Goal: Task Accomplishment & Management: Use online tool/utility

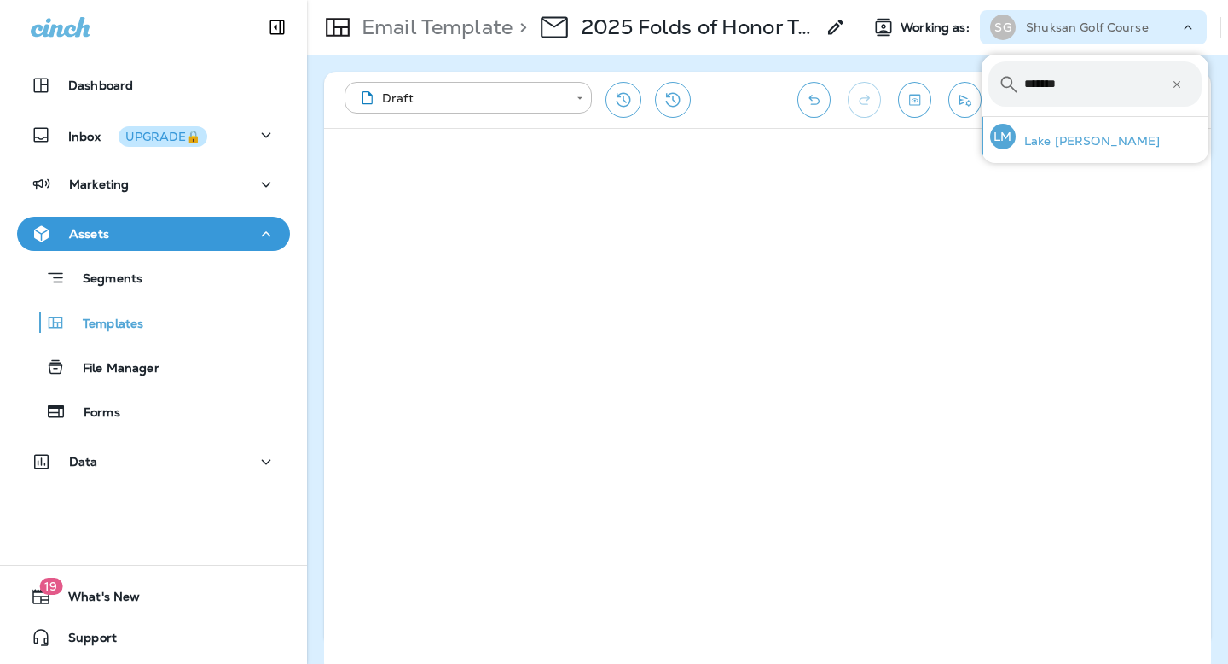
type input "*******"
click at [1045, 147] on p "Lake [PERSON_NAME]" at bounding box center [1088, 141] width 145 height 14
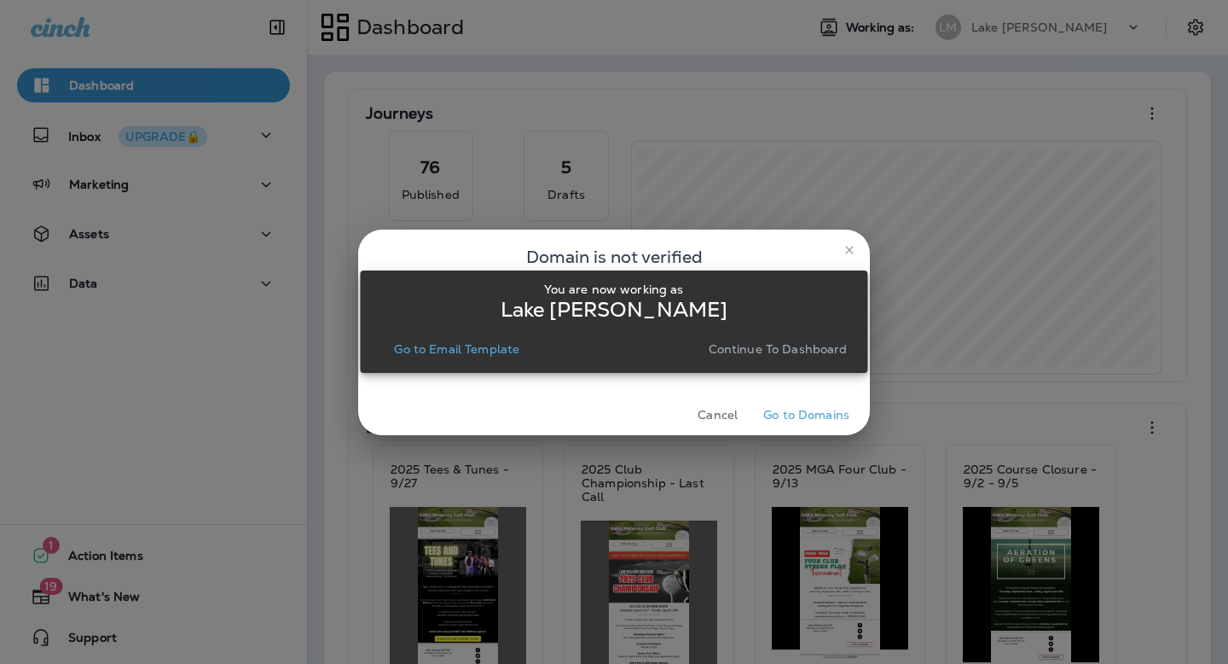
click at [496, 352] on p "Go to Email Template" at bounding box center [456, 349] width 125 height 14
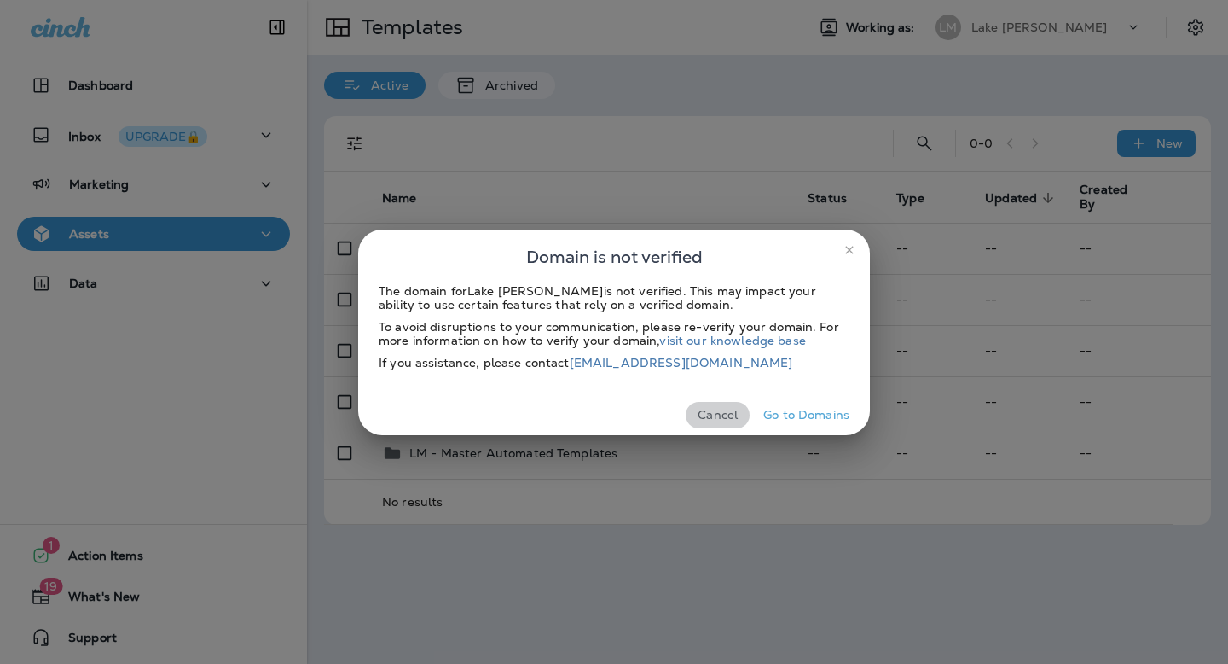
click at [714, 413] on button "Cancel" at bounding box center [718, 415] width 64 height 26
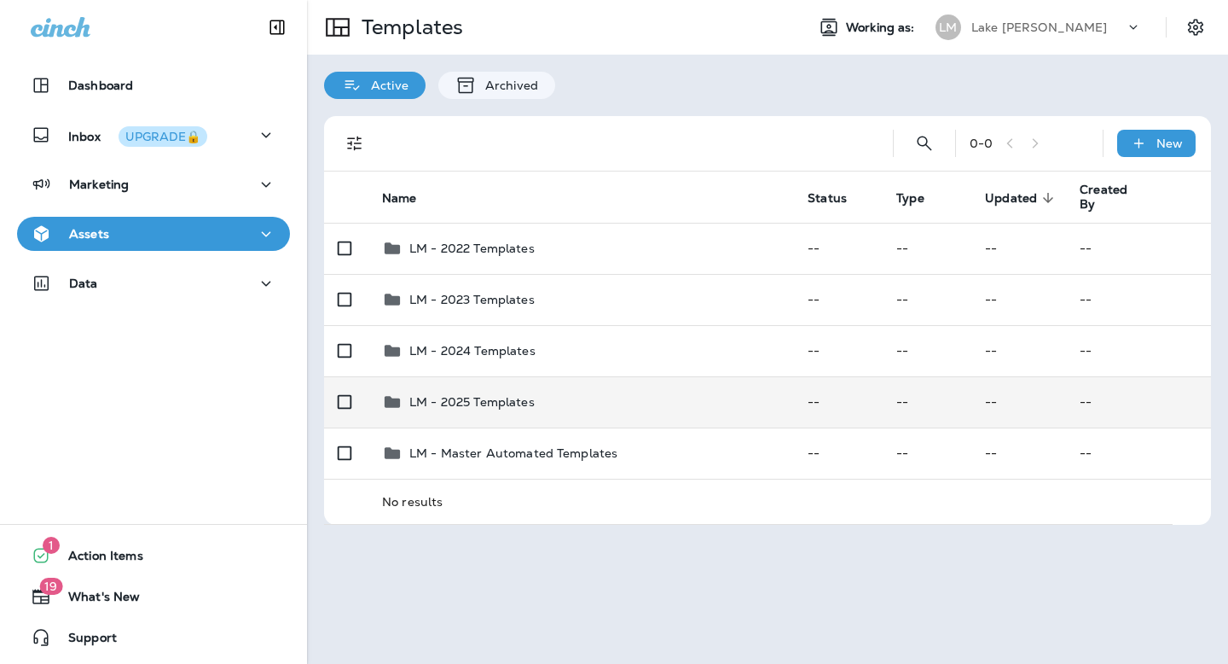
click at [677, 404] on div "LM - 2025 Templates" at bounding box center [581, 402] width 398 height 20
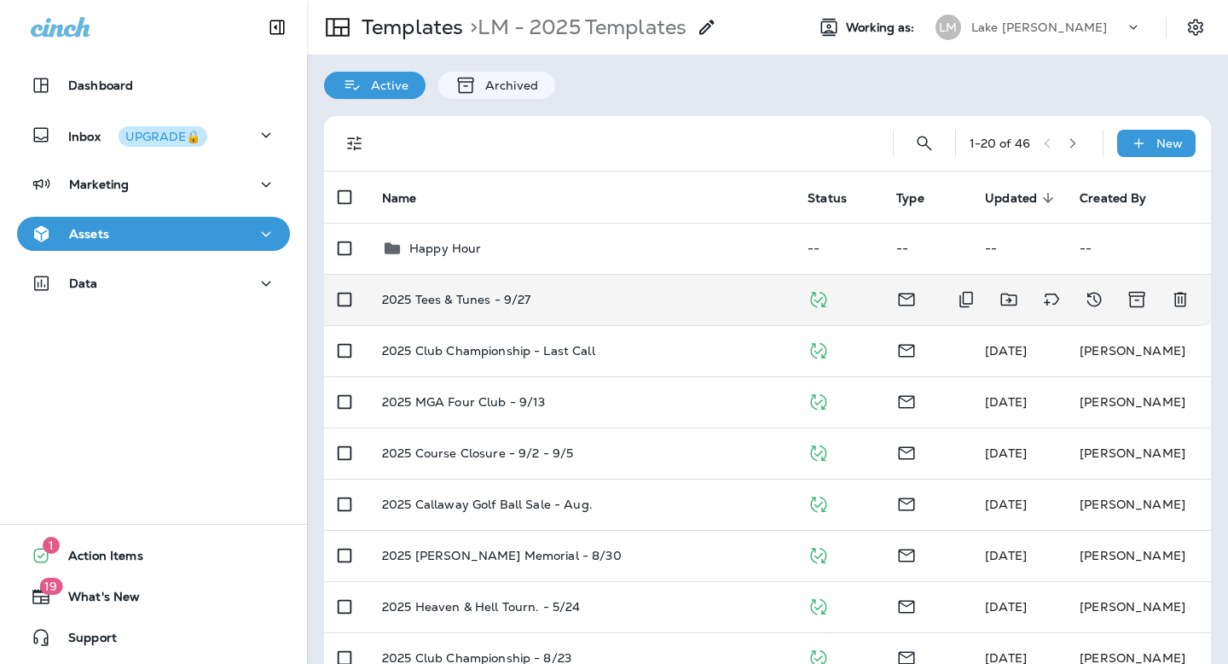
click at [666, 301] on div "2025 Tees & Tunes - 9/27" at bounding box center [581, 300] width 398 height 14
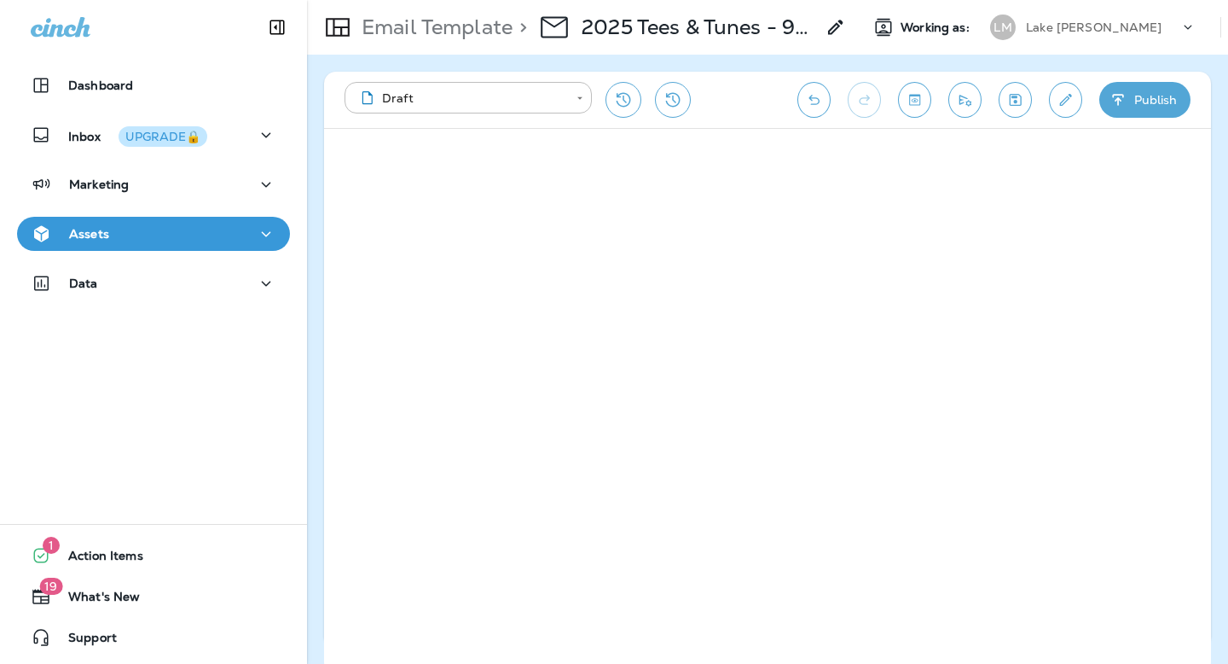
click at [1115, 112] on button "Publish" at bounding box center [1145, 100] width 91 height 36
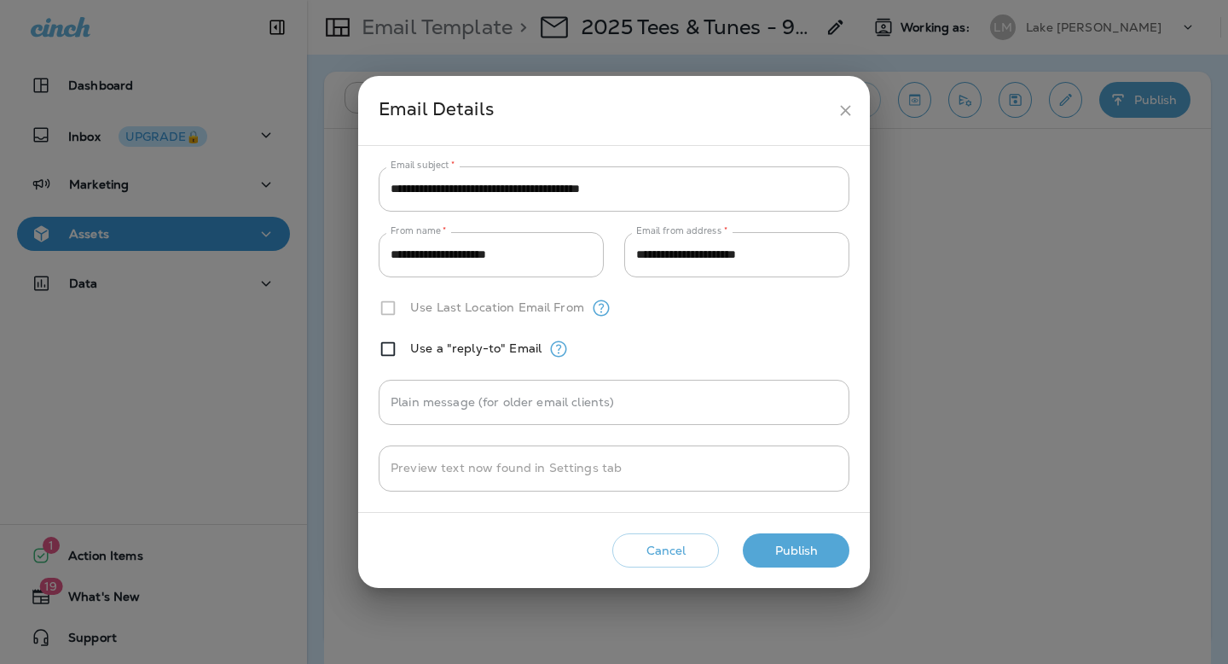
click at [790, 553] on button "Publish" at bounding box center [796, 550] width 107 height 35
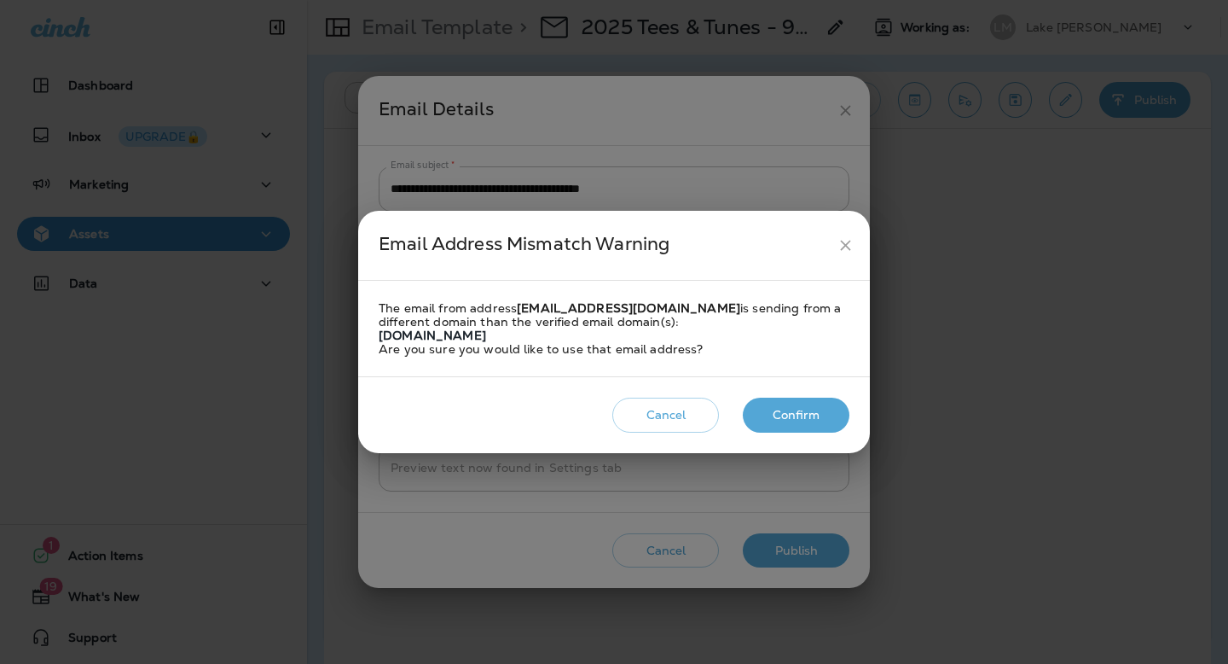
click at [793, 411] on button "Confirm" at bounding box center [796, 415] width 107 height 35
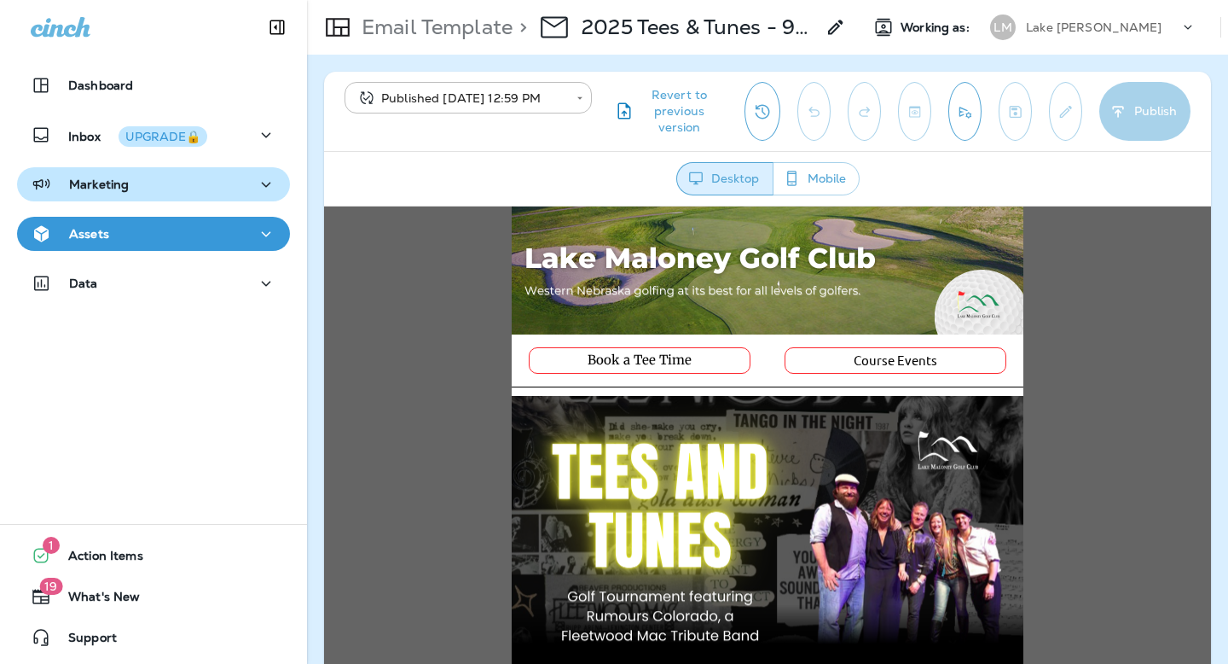
click at [117, 179] on p "Marketing" at bounding box center [99, 184] width 60 height 14
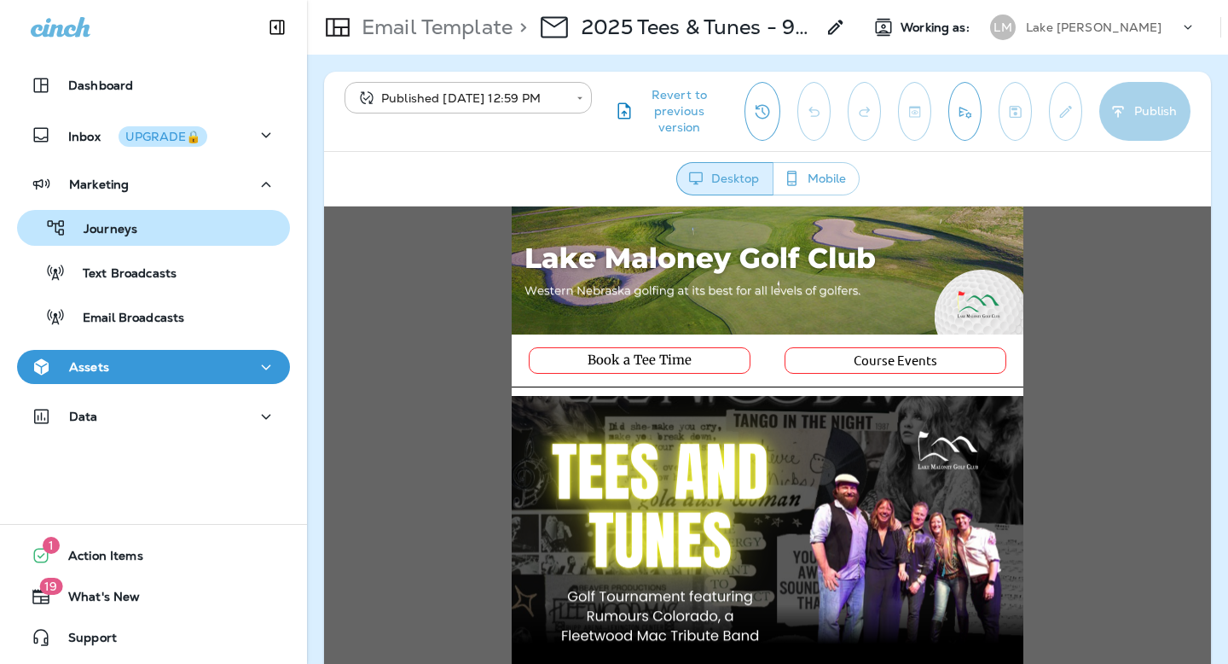
click at [117, 241] on button "Journeys" at bounding box center [153, 228] width 273 height 36
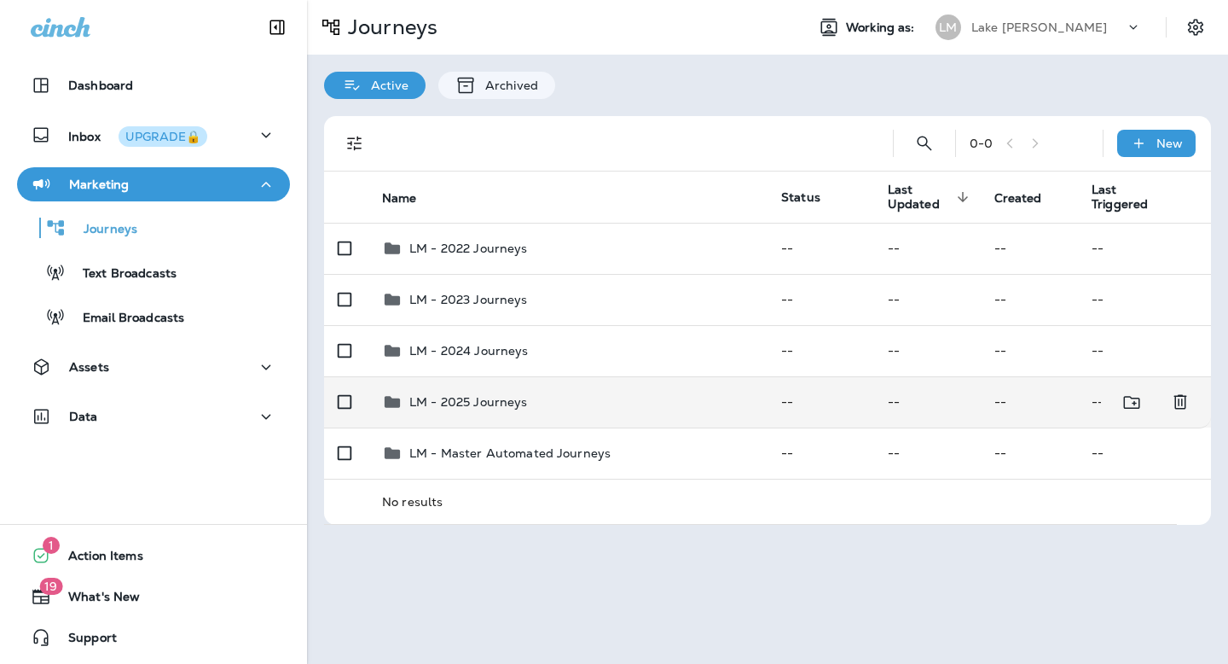
click at [485, 402] on p "LM - 2025 Journeys" at bounding box center [468, 402] width 119 height 14
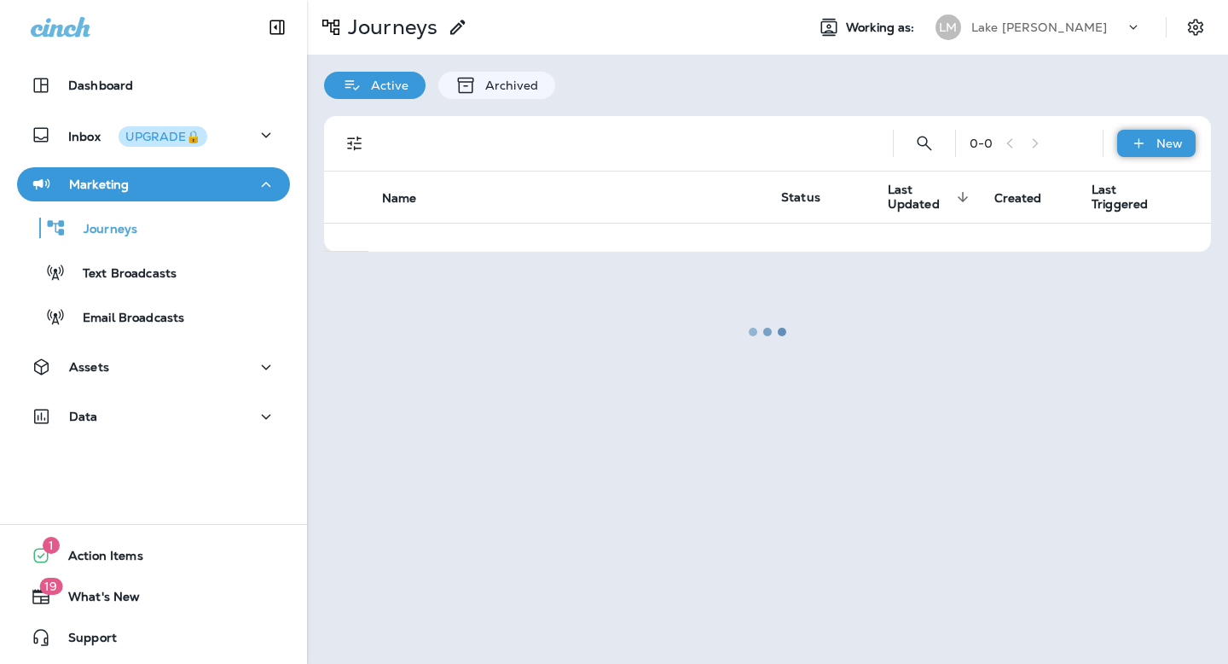
click at [1144, 130] on div "New" at bounding box center [1156, 143] width 78 height 27
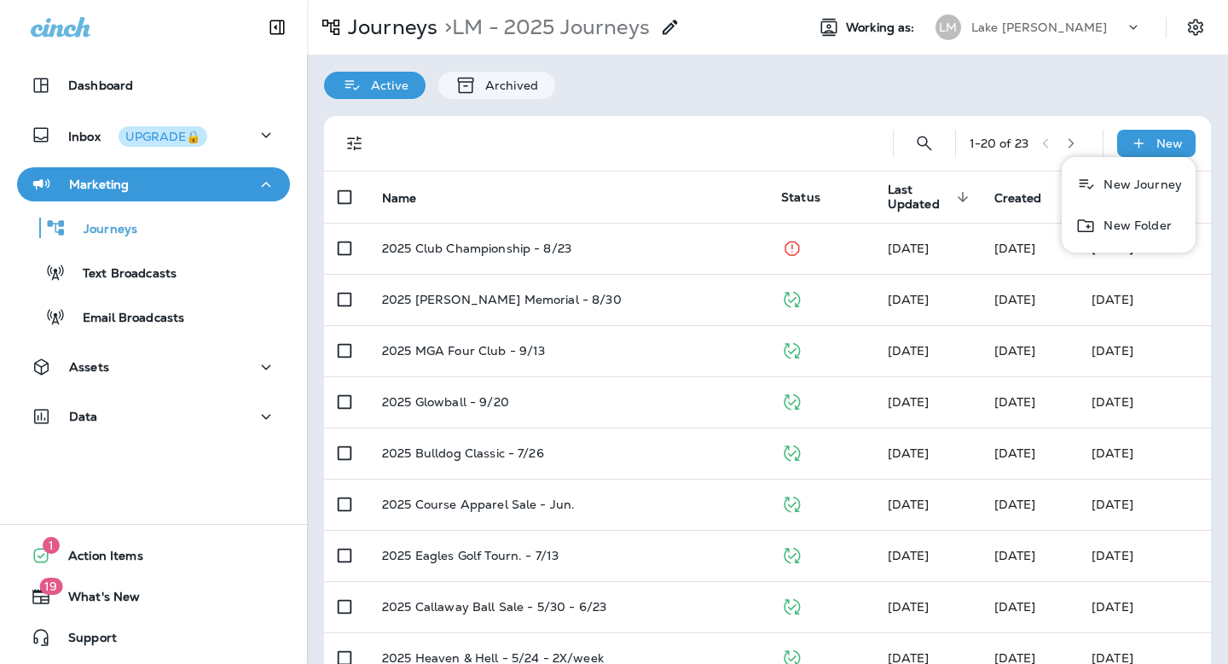
click at [1124, 189] on p "New Journey" at bounding box center [1139, 184] width 85 height 14
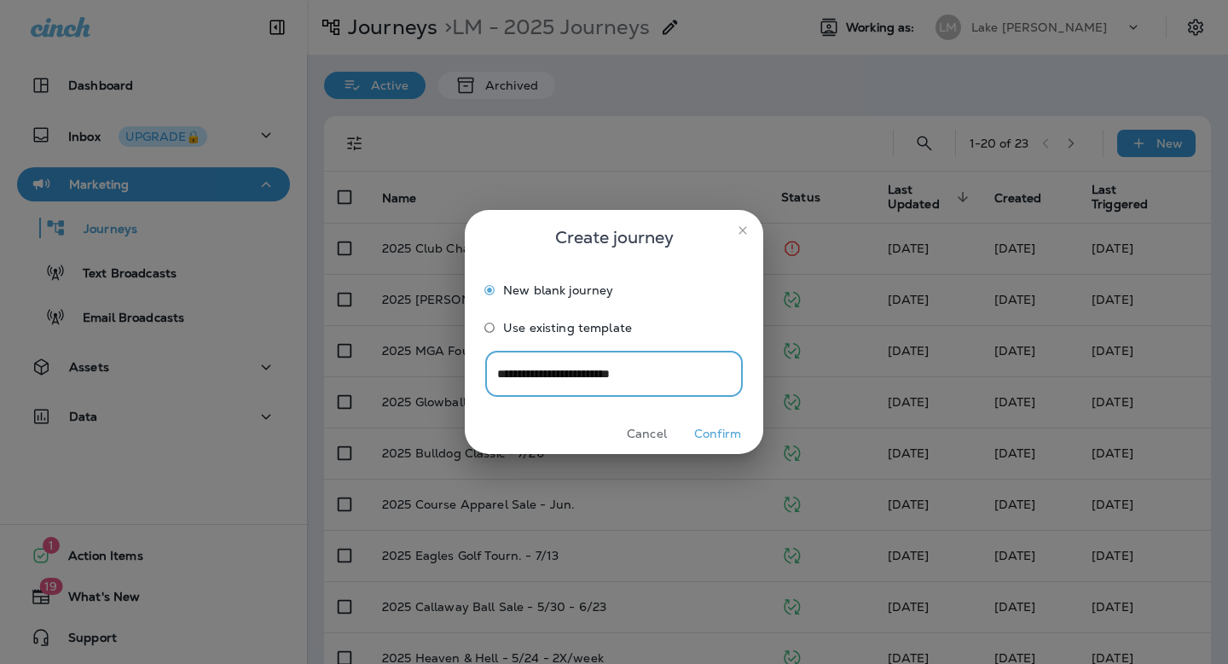
type input "**********"
click at [710, 437] on button "Confirm" at bounding box center [718, 434] width 64 height 26
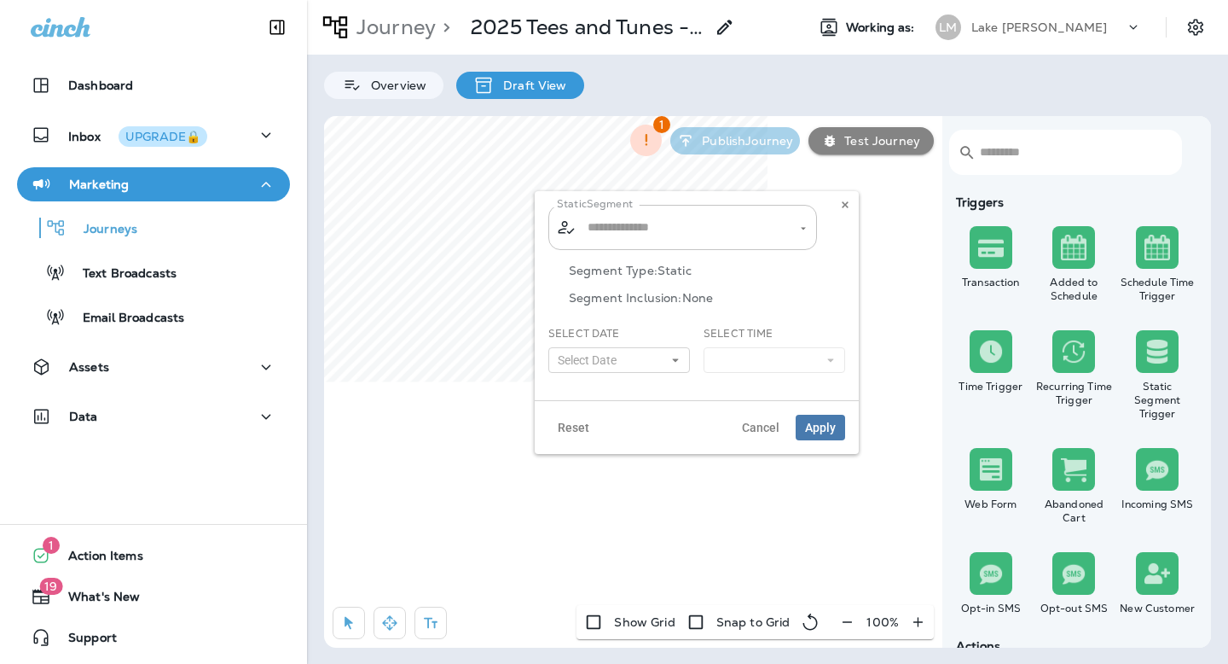
click at [608, 235] on input "text" at bounding box center [683, 227] width 200 height 30
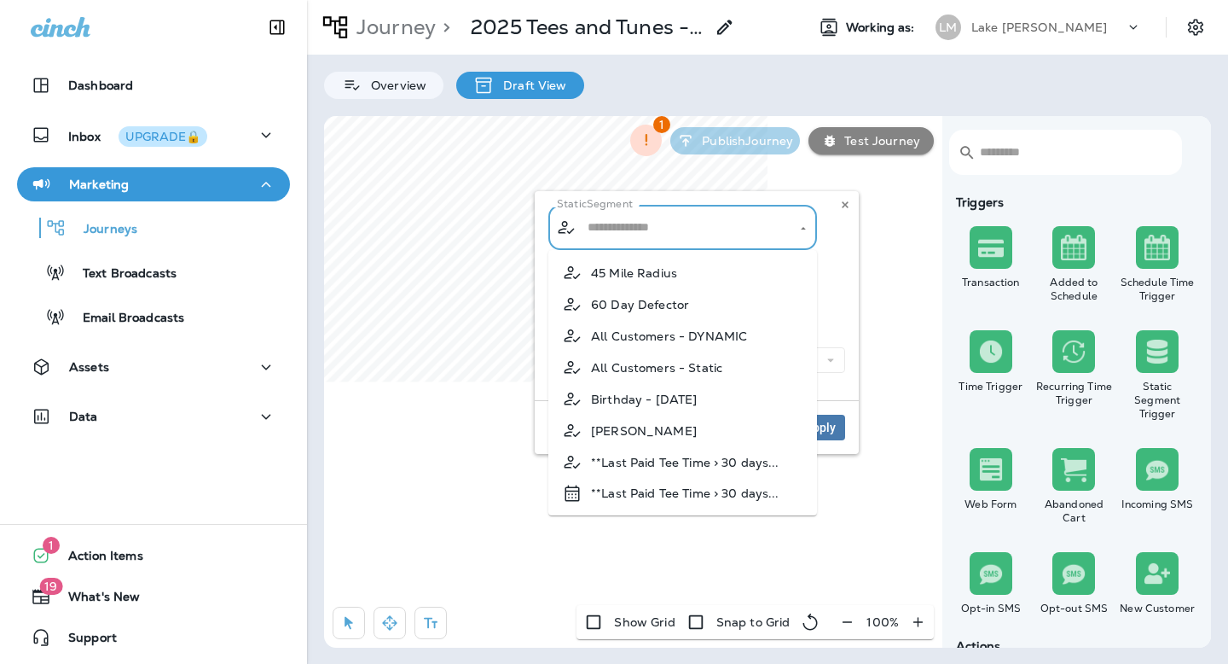
click at [645, 326] on li "All Customers - DYNAMIC" at bounding box center [682, 336] width 269 height 32
type input "**********"
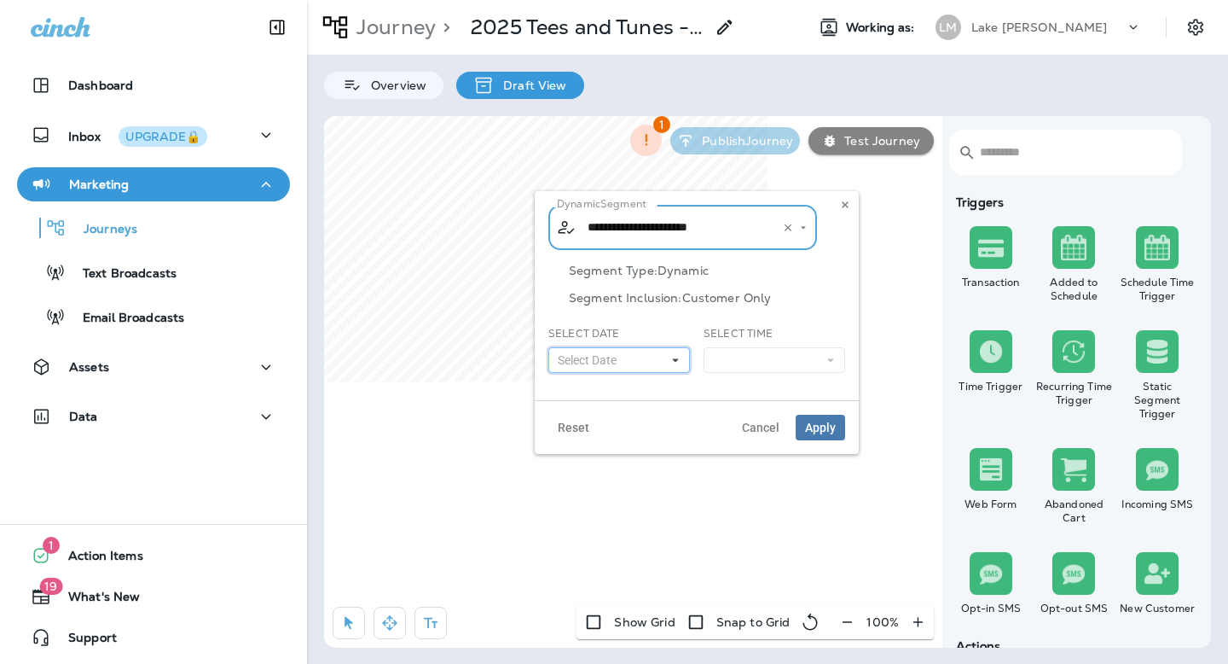
click at [623, 350] on button "Select Date" at bounding box center [619, 360] width 142 height 26
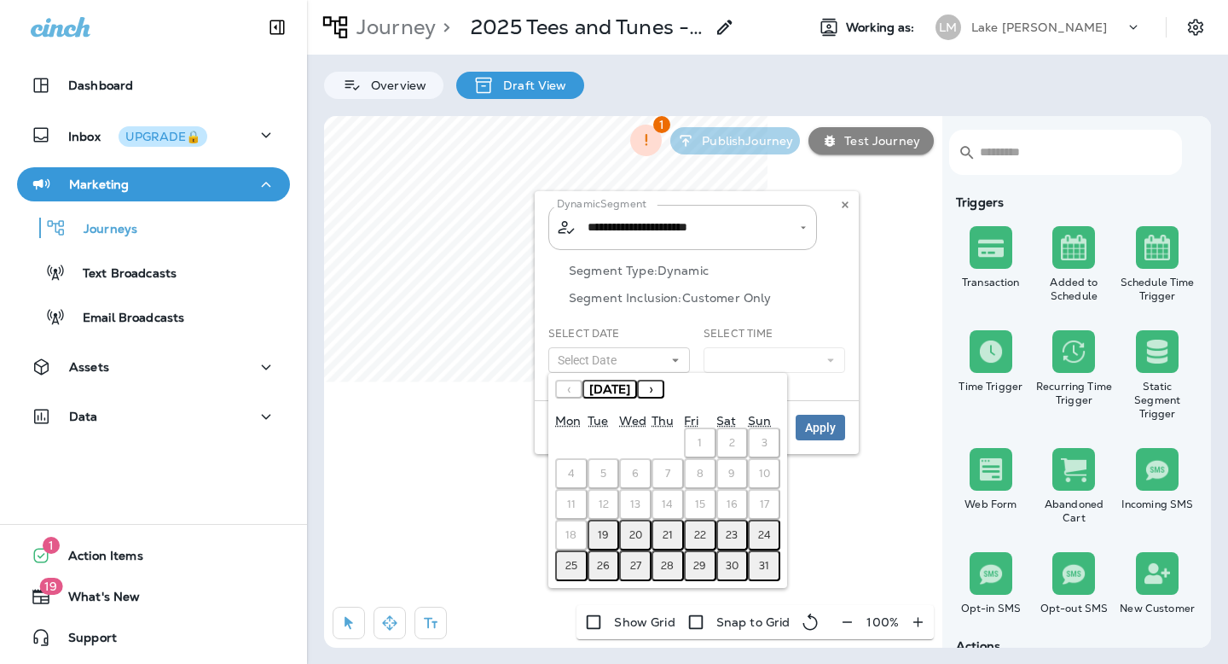
click at [642, 535] on button "20" at bounding box center [635, 534] width 32 height 31
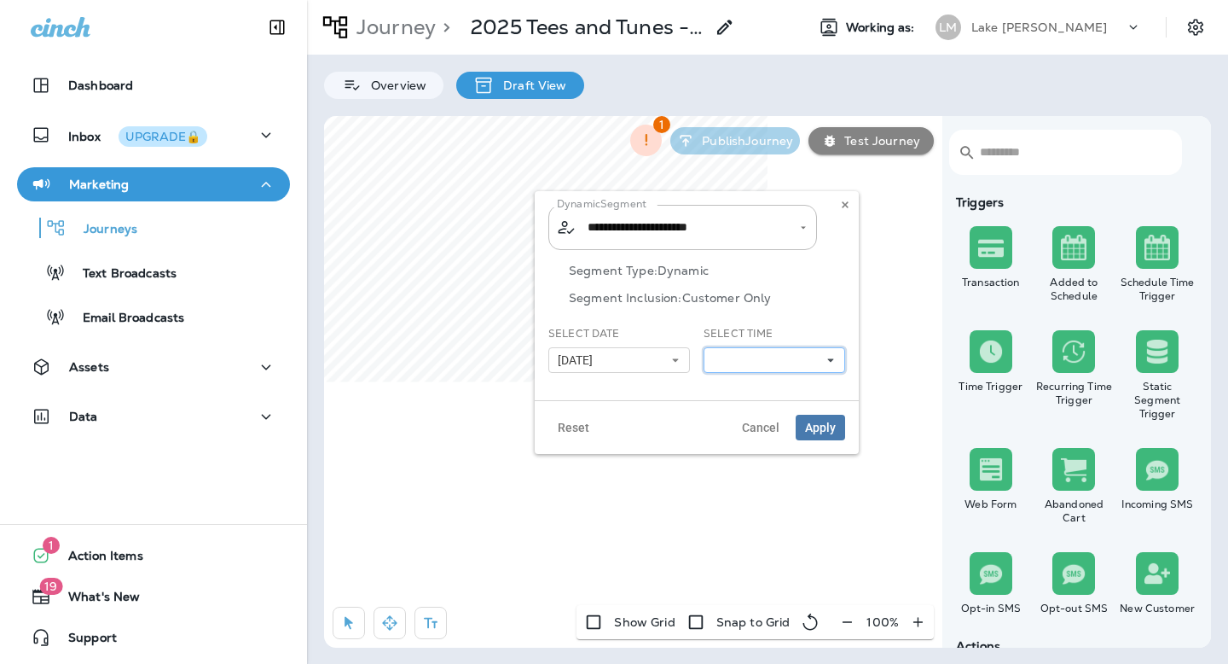
click at [747, 358] on button at bounding box center [775, 360] width 142 height 26
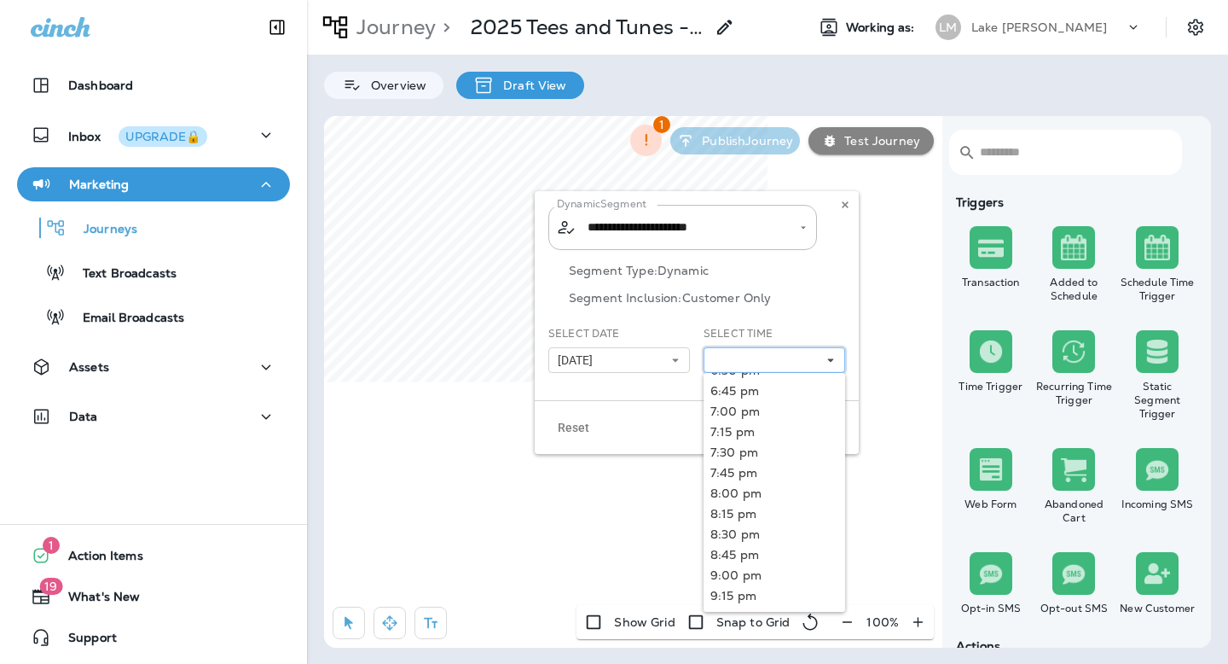
scroll to position [581, 0]
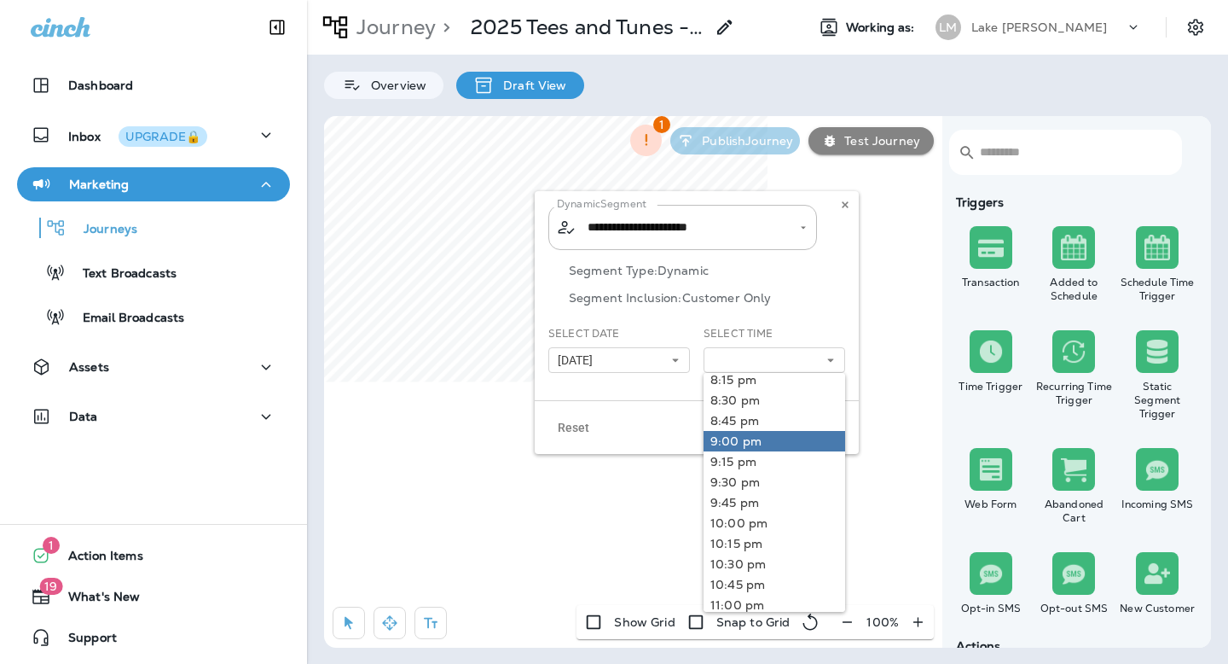
click at [744, 450] on link "9:00 pm" at bounding box center [775, 441] width 142 height 20
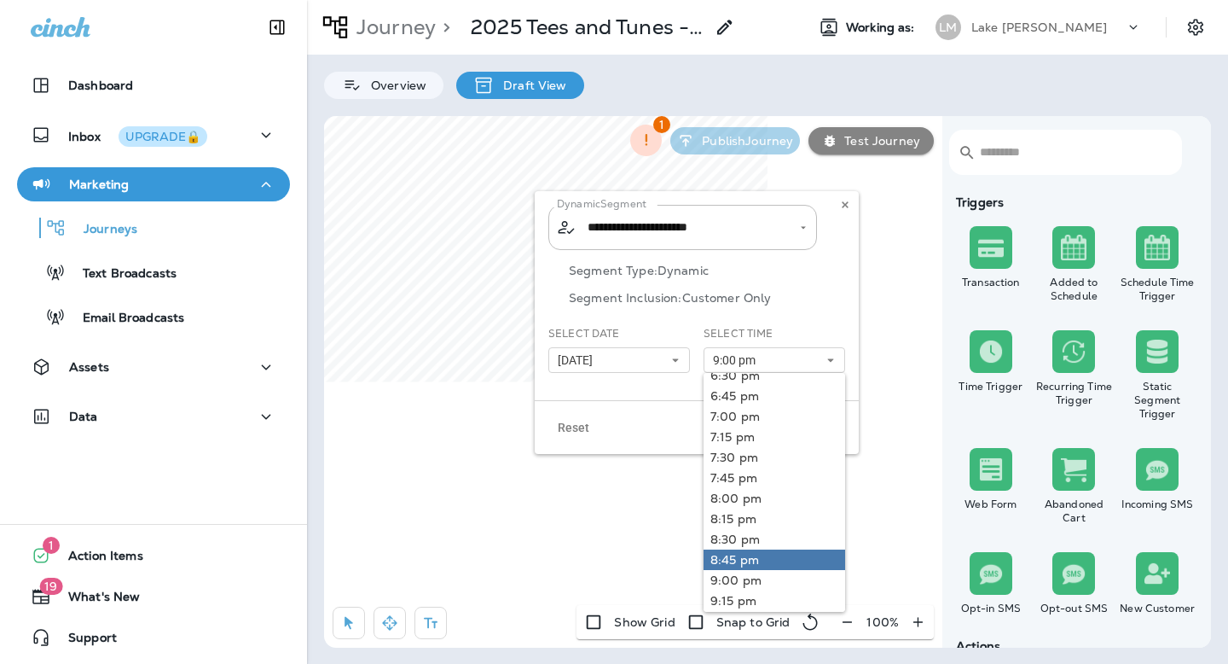
scroll to position [430, 0]
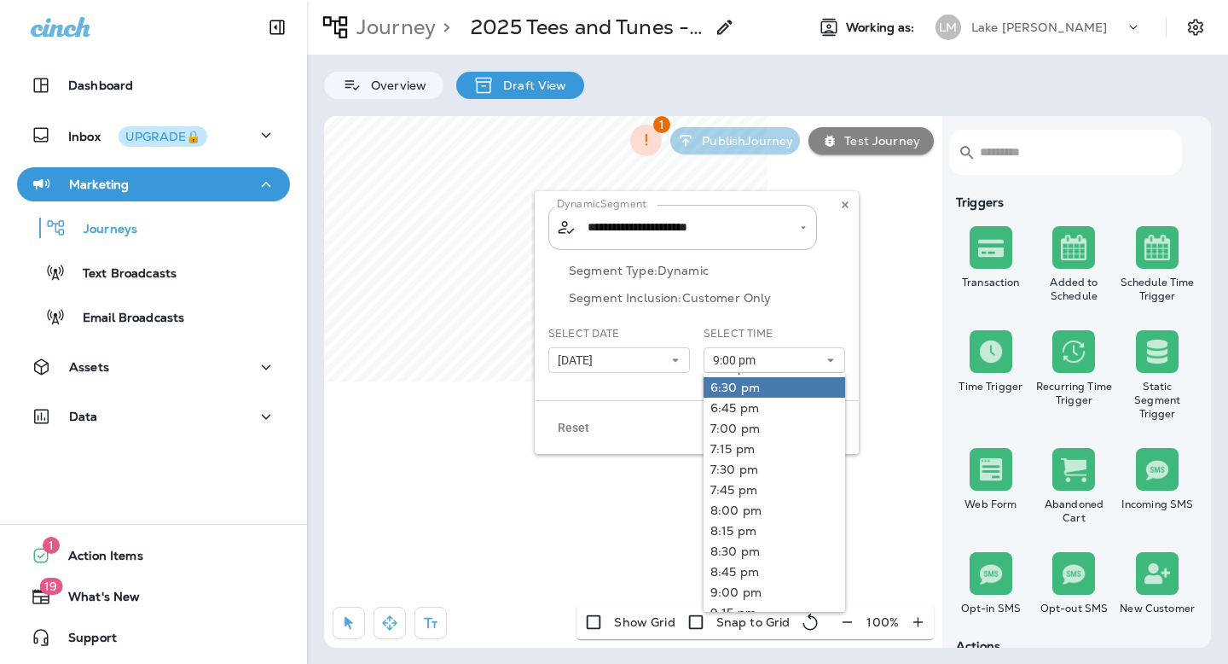
click at [739, 387] on link "6:30 pm" at bounding box center [775, 387] width 142 height 20
click at [641, 420] on div "Reset Cancel Apply" at bounding box center [697, 427] width 324 height 54
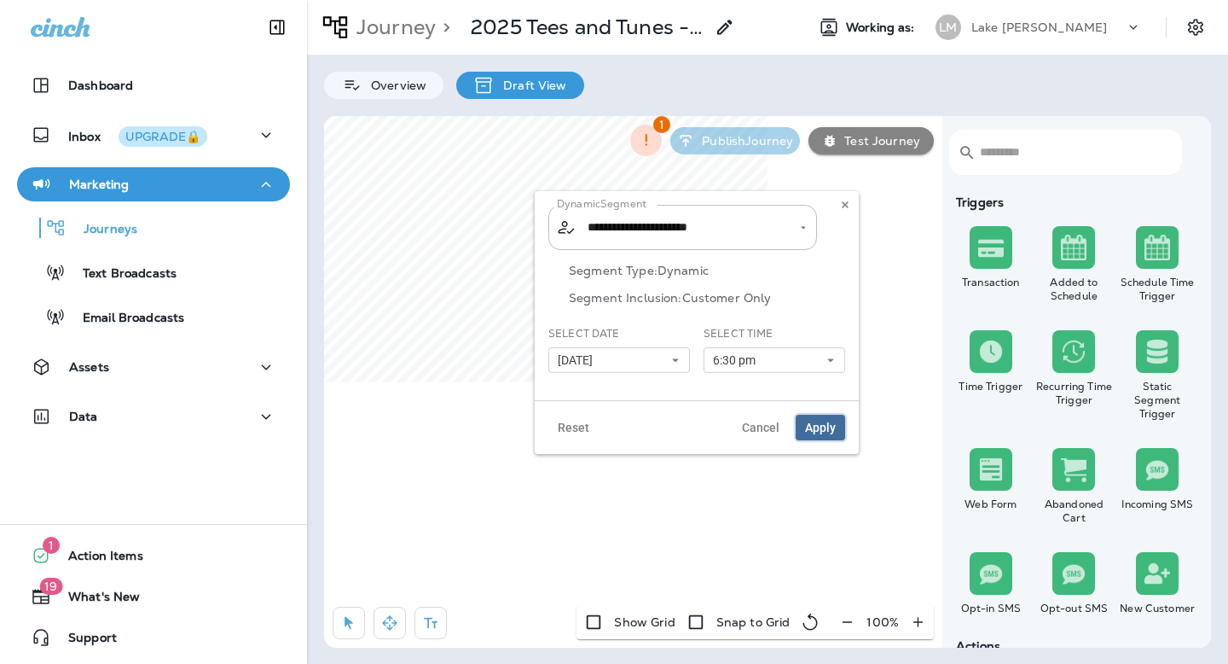
click at [815, 433] on span "Apply" at bounding box center [820, 427] width 31 height 12
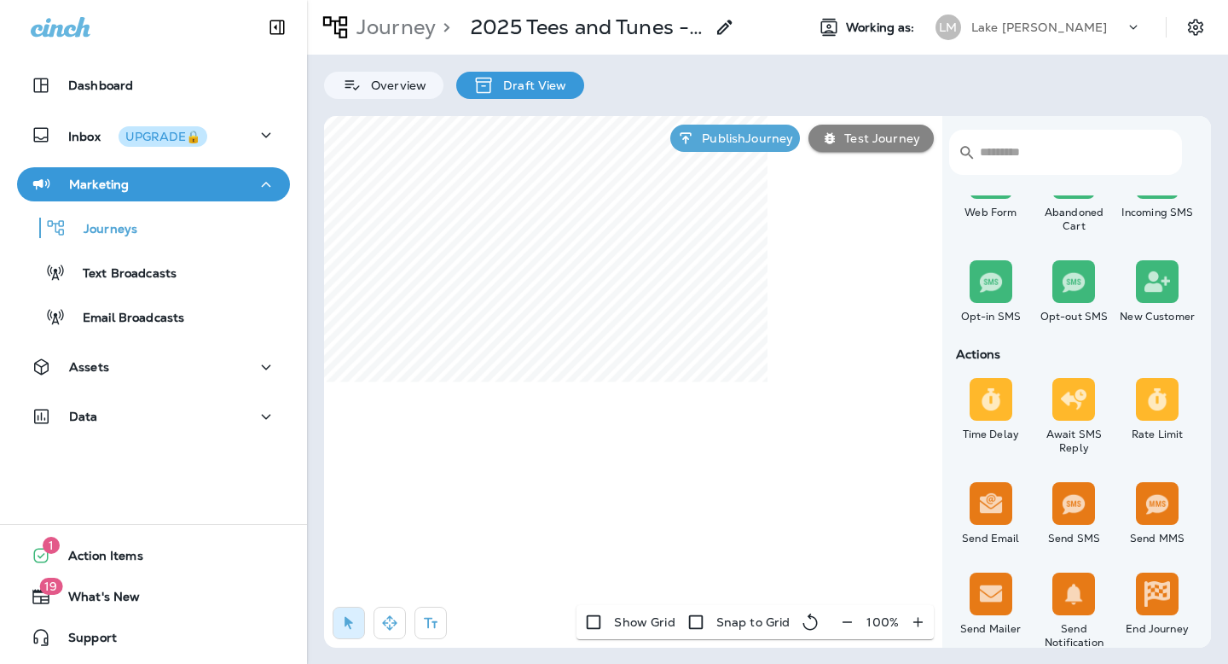
scroll to position [469, 0]
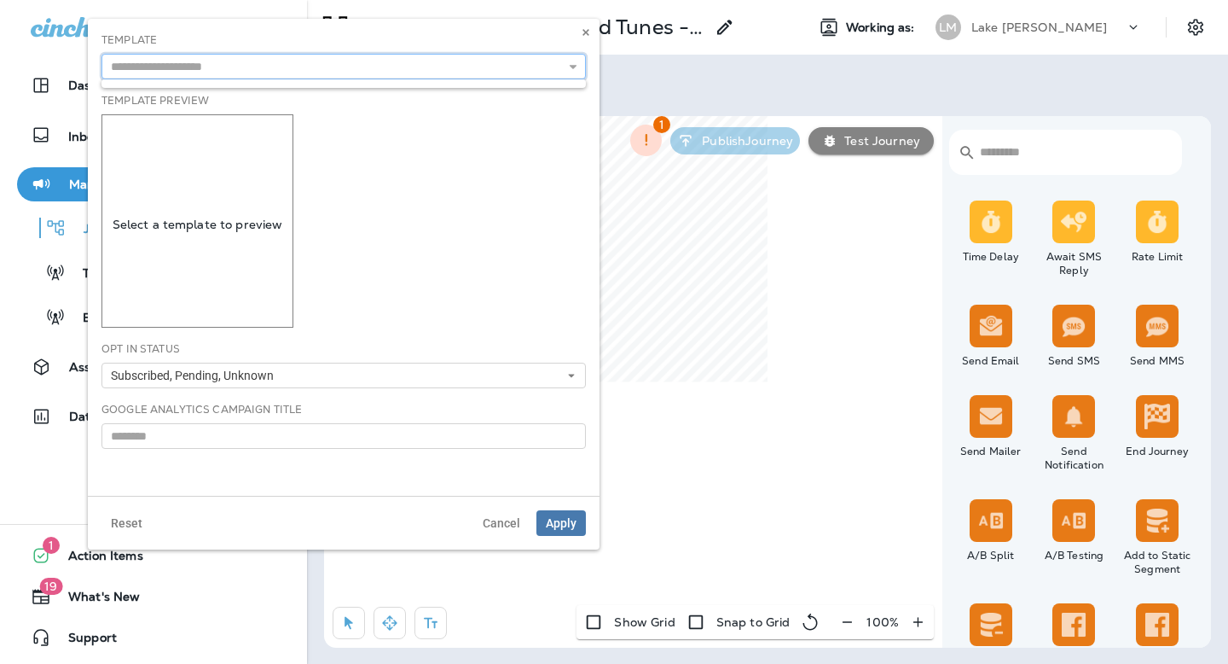
click at [467, 67] on input "text" at bounding box center [344, 67] width 485 height 26
type input "**********"
click at [271, 92] on div "**********" at bounding box center [344, 257] width 512 height 477
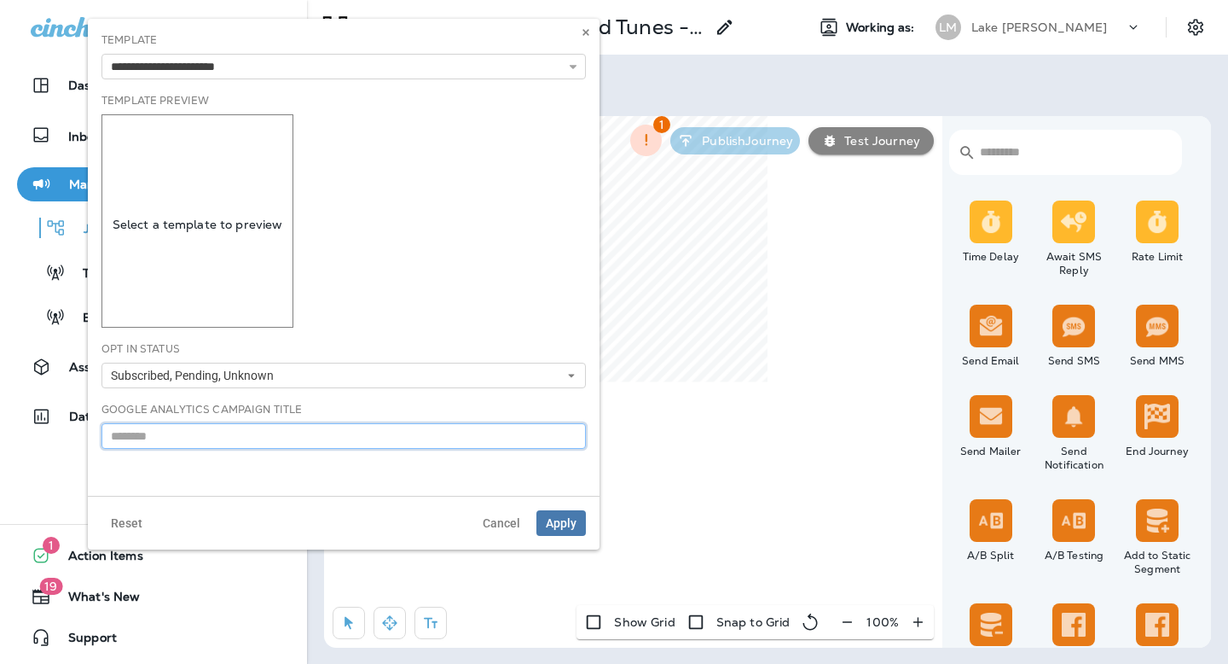
click at [197, 438] on input "text" at bounding box center [344, 436] width 485 height 26
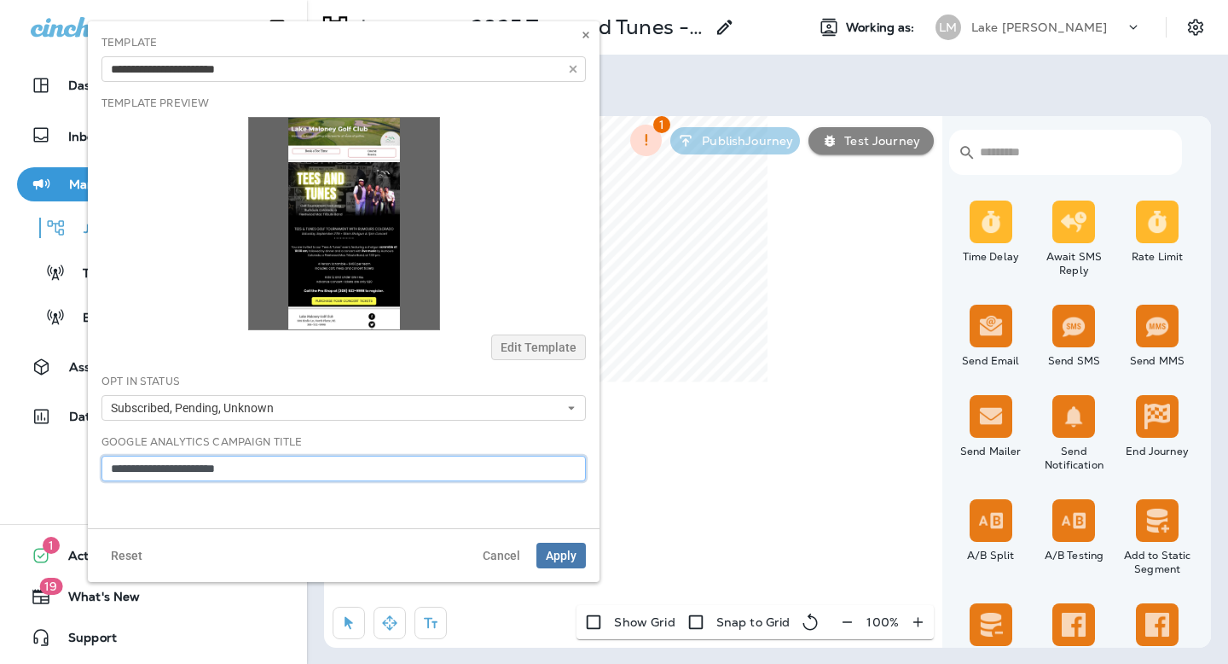
type input "**********"
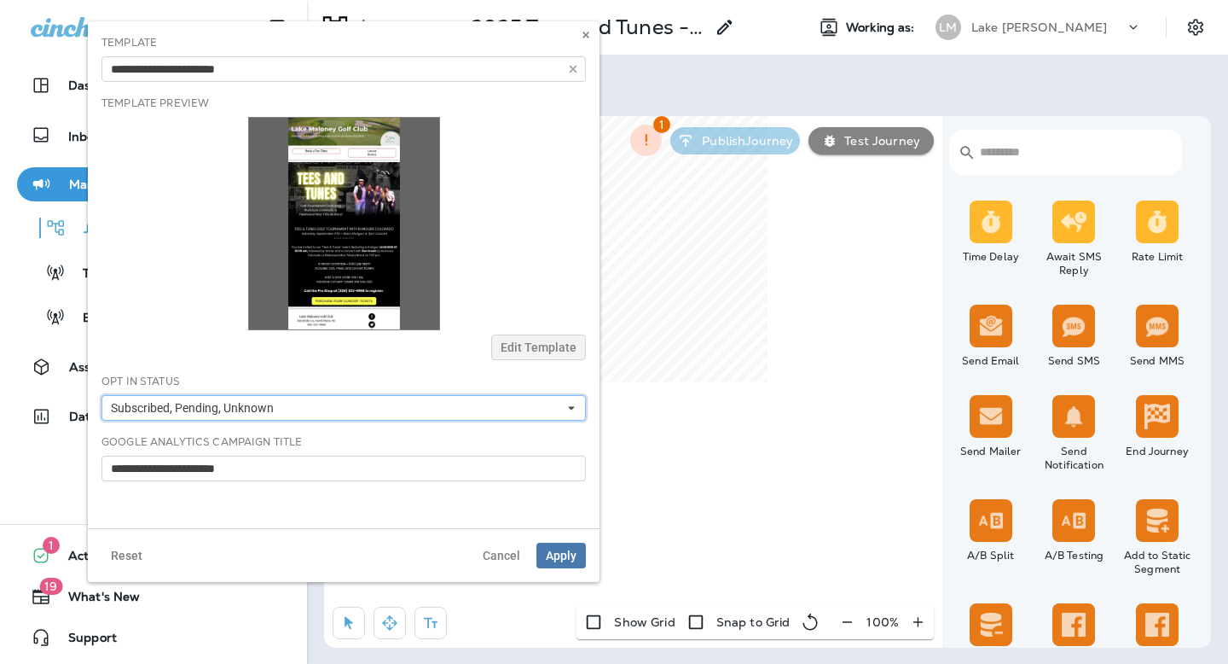
click at [247, 412] on span "Subscribed, Pending, Unknown" at bounding box center [196, 408] width 170 height 15
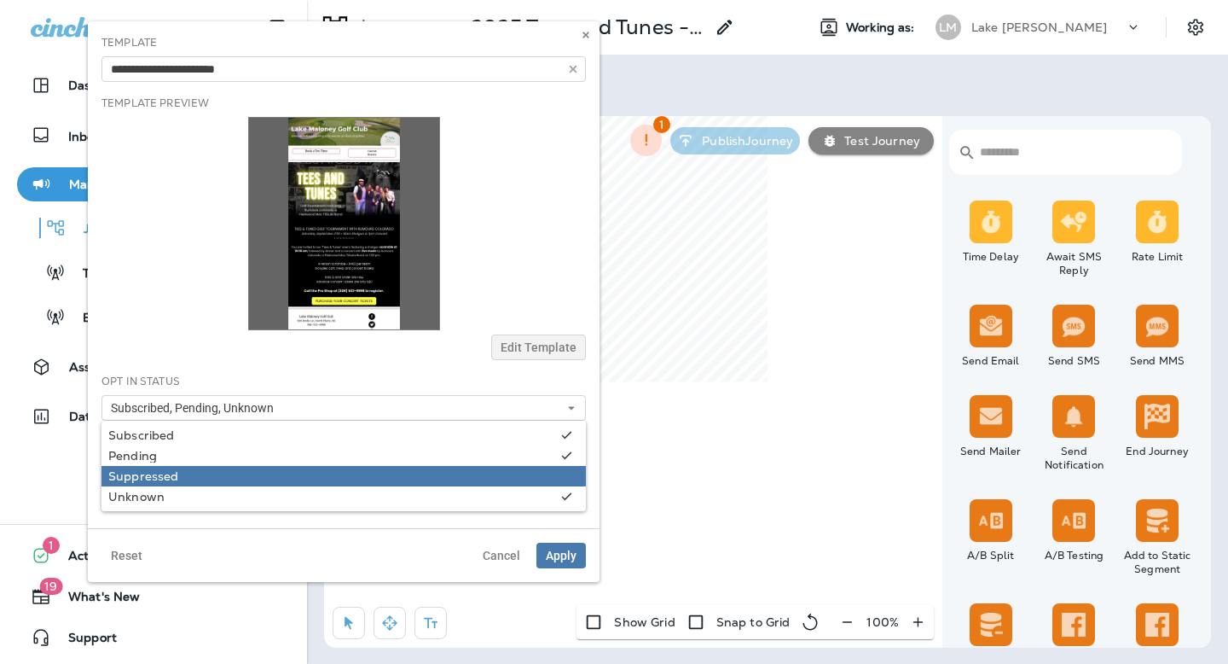
click at [156, 476] on div "Suppressed" at bounding box center [343, 476] width 471 height 14
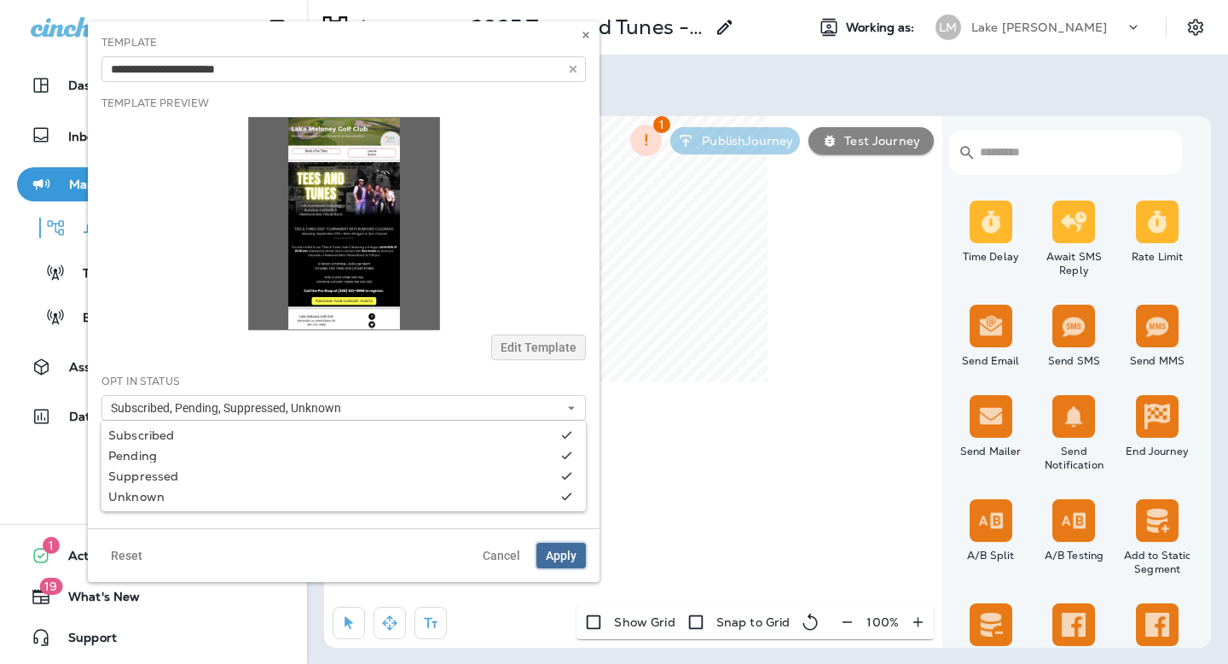
click at [547, 554] on span "Apply" at bounding box center [561, 555] width 31 height 12
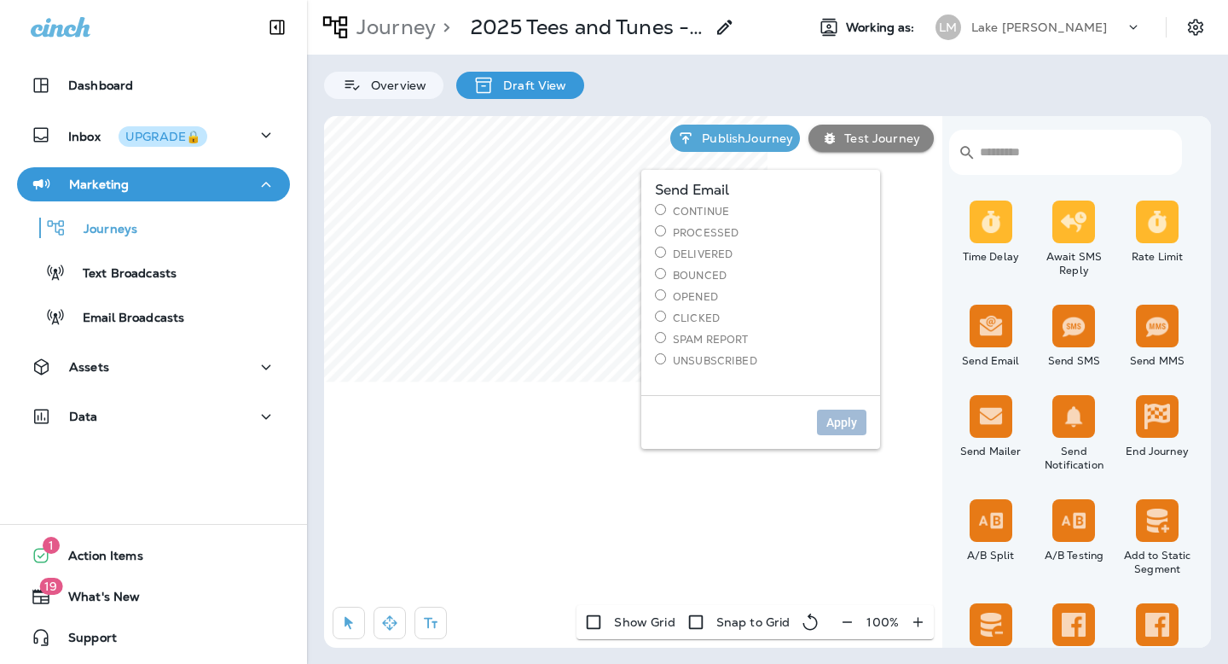
click at [700, 202] on div "Send Email Continue Processed Delivered Bounced Opened Clicked Spam Report Unsu…" at bounding box center [761, 275] width 212 height 184
click at [700, 212] on label "Continue" at bounding box center [761, 211] width 212 height 15
click at [837, 419] on span "Apply" at bounding box center [842, 422] width 31 height 12
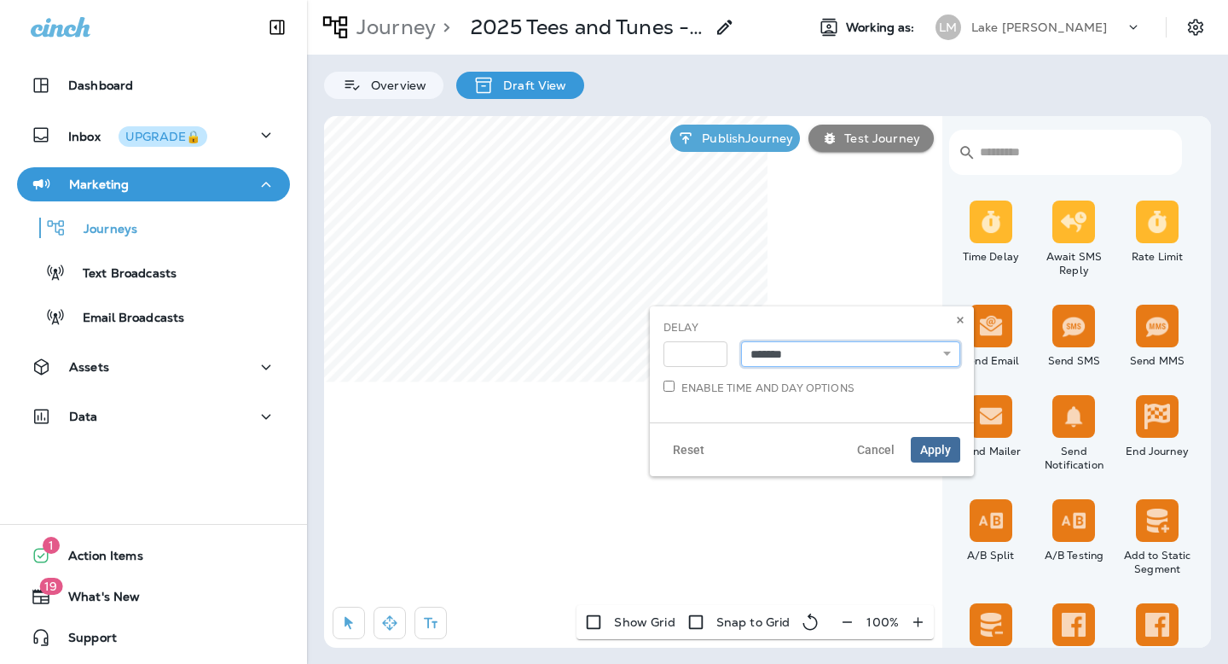
click at [766, 356] on select "**********" at bounding box center [850, 354] width 219 height 26
select select "*****"
type input "*"
click at [713, 349] on input "*" at bounding box center [696, 354] width 64 height 26
click at [931, 447] on span "Apply" at bounding box center [935, 450] width 31 height 12
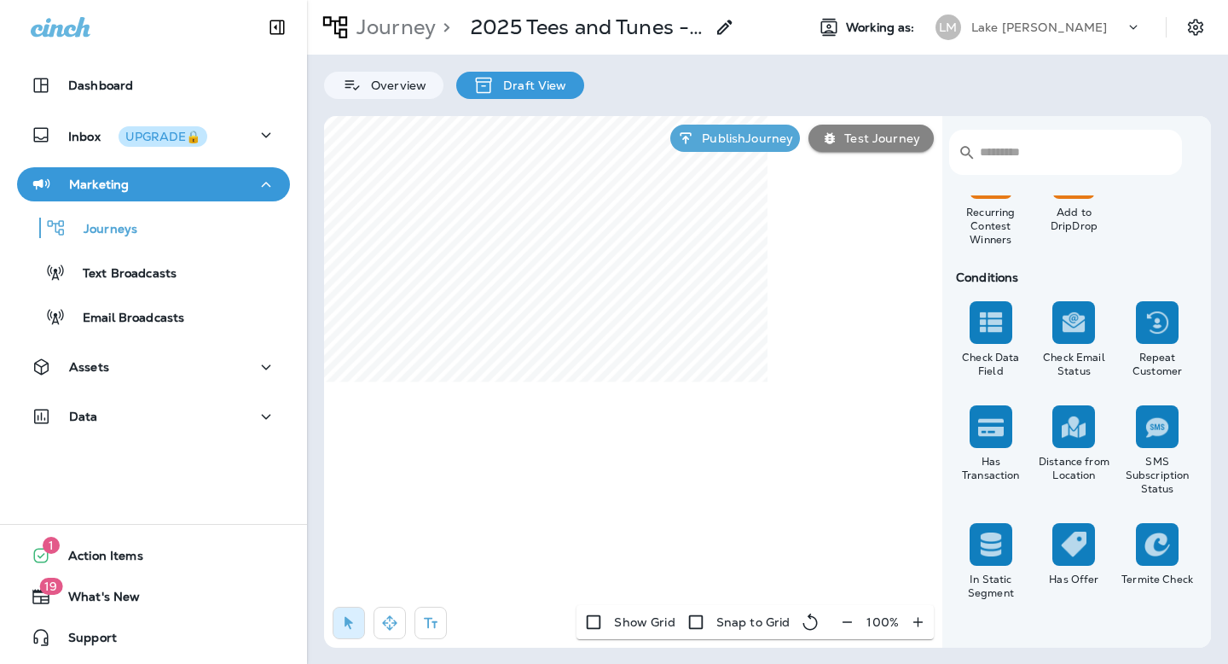
scroll to position [1268, 0]
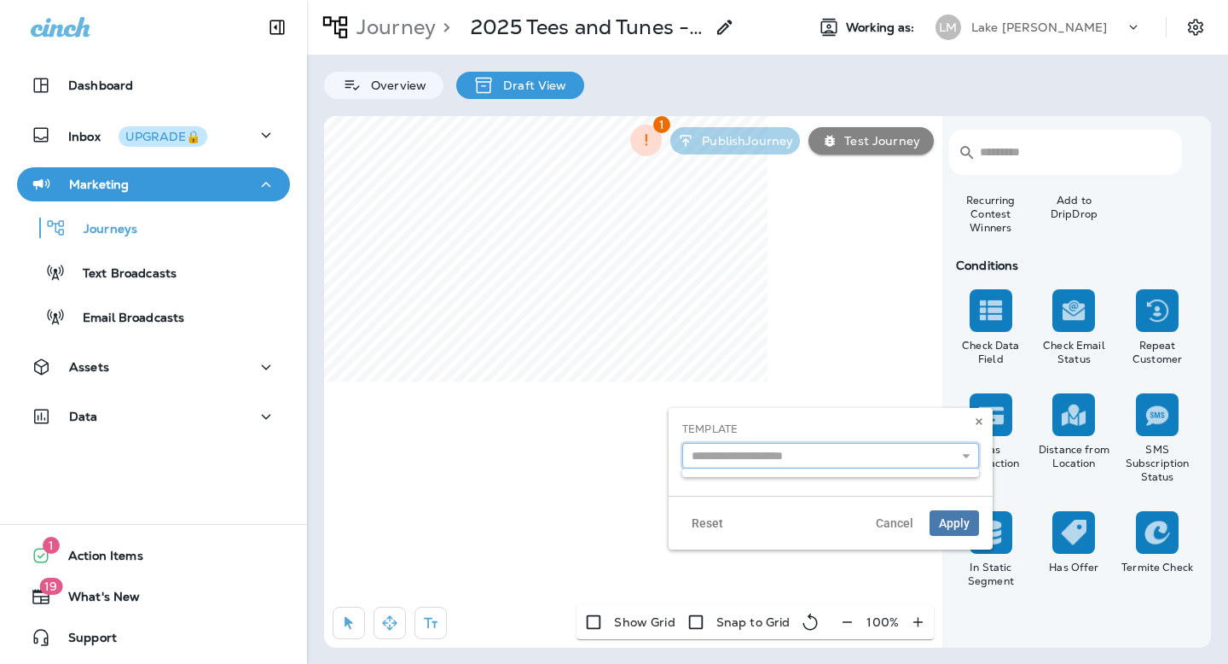
click at [730, 461] on input "text" at bounding box center [830, 456] width 297 height 26
type input "**********"
click at [771, 475] on div "**********" at bounding box center [831, 452] width 324 height 88
click at [941, 513] on button "Apply" at bounding box center [954, 523] width 49 height 26
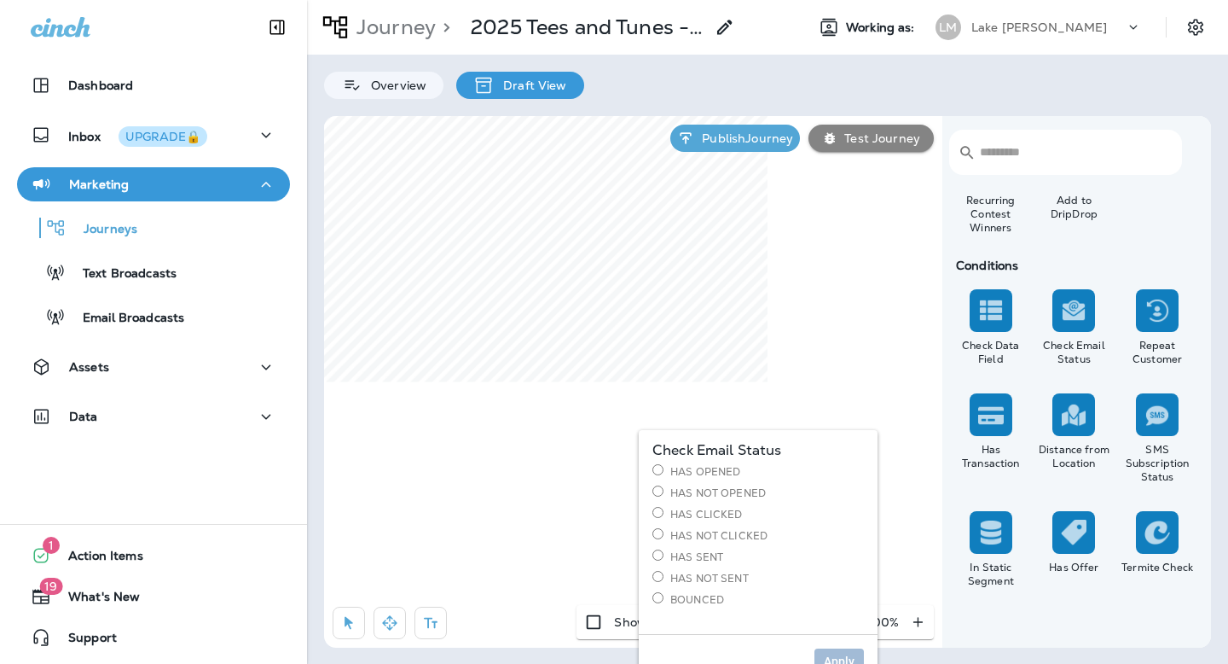
click at [729, 488] on label "Has Not Opened" at bounding box center [759, 492] width 212 height 15
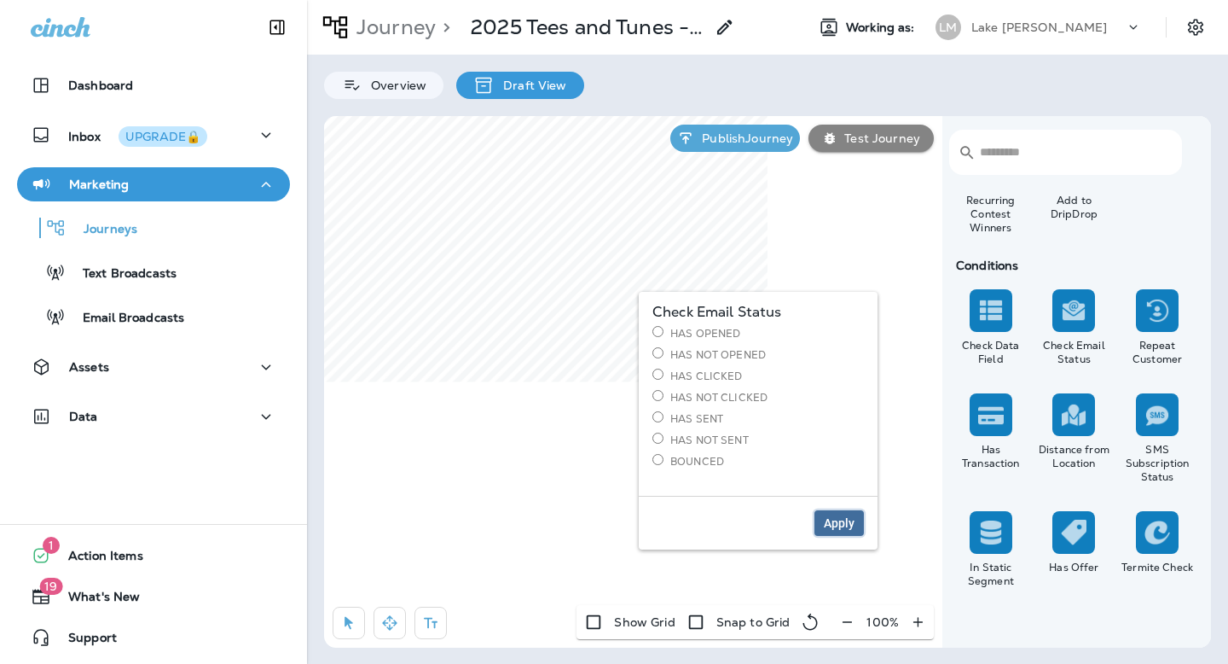
click at [837, 524] on span "Apply" at bounding box center [839, 523] width 31 height 12
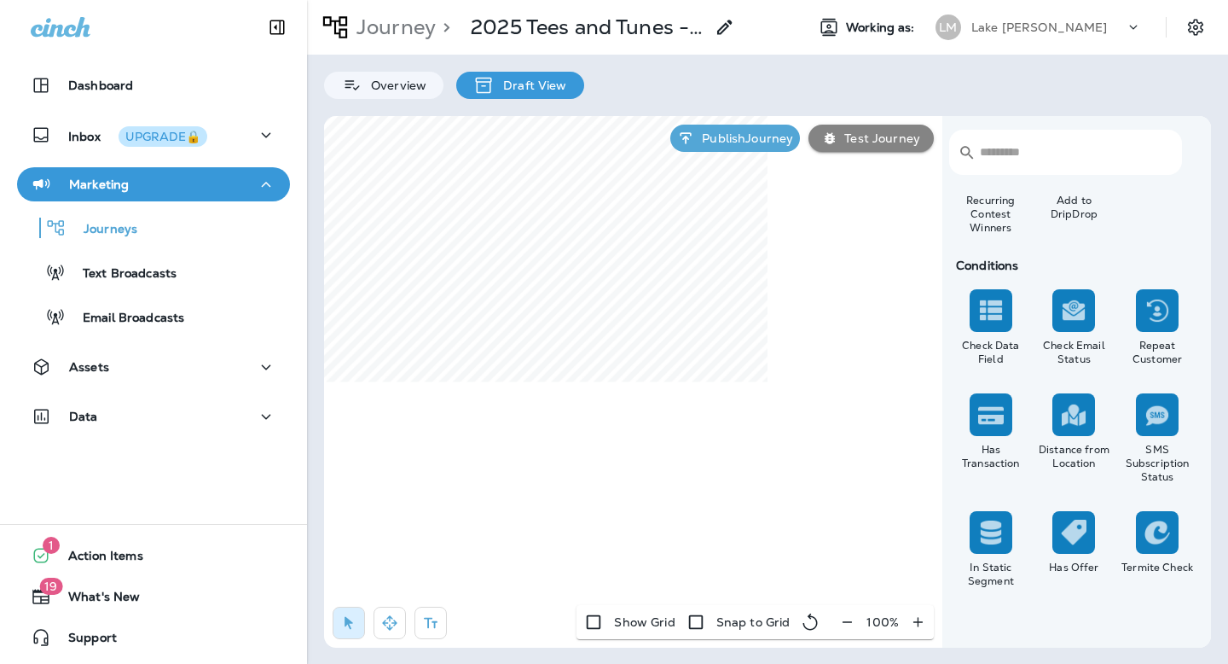
select select "*****"
type input "*"
click at [383, 357] on input "*" at bounding box center [365, 352] width 64 height 26
click at [606, 447] on span "Apply" at bounding box center [604, 448] width 31 height 12
click at [744, 125] on button "Publish Journey" at bounding box center [735, 138] width 130 height 27
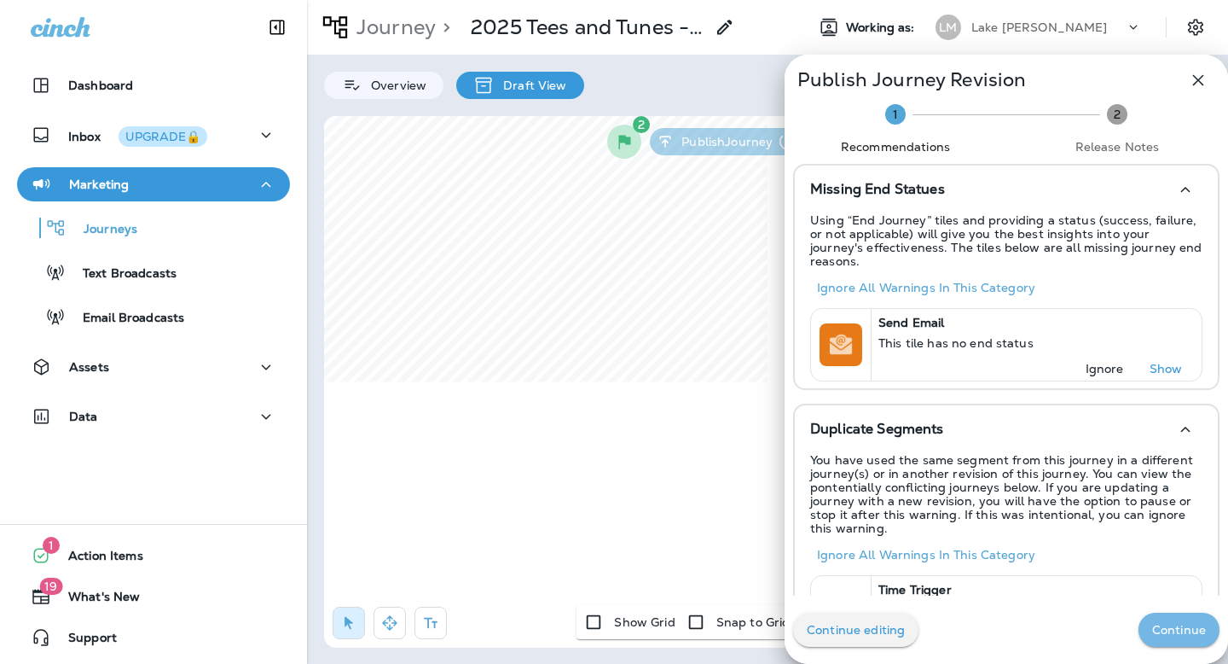
click at [1177, 635] on p "Continue" at bounding box center [1179, 630] width 54 height 14
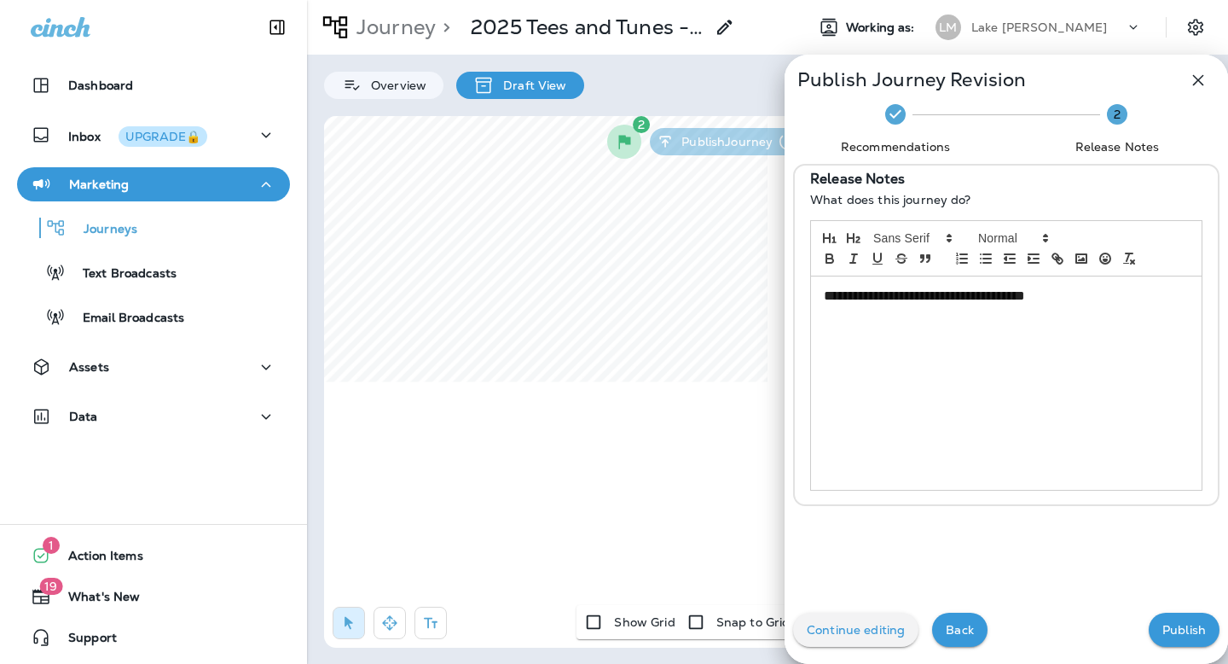
click at [1182, 624] on p "Publish" at bounding box center [1185, 630] width 44 height 14
